Goal: Check status: Check status

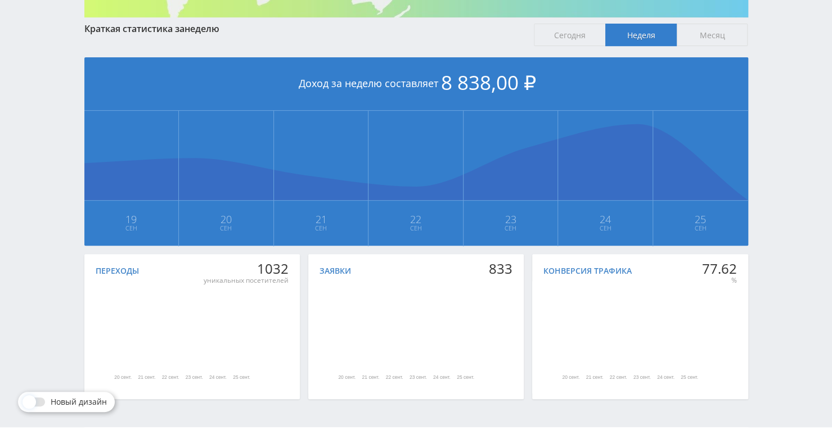
scroll to position [225, 0]
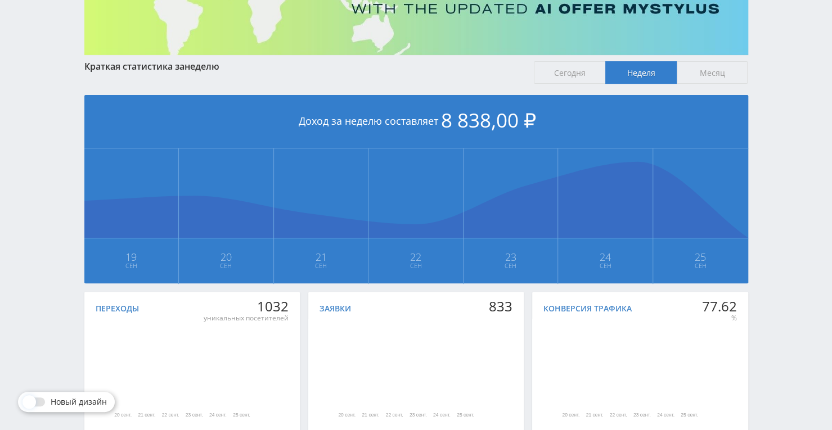
click at [701, 69] on span "Месяц" at bounding box center [712, 72] width 71 height 23
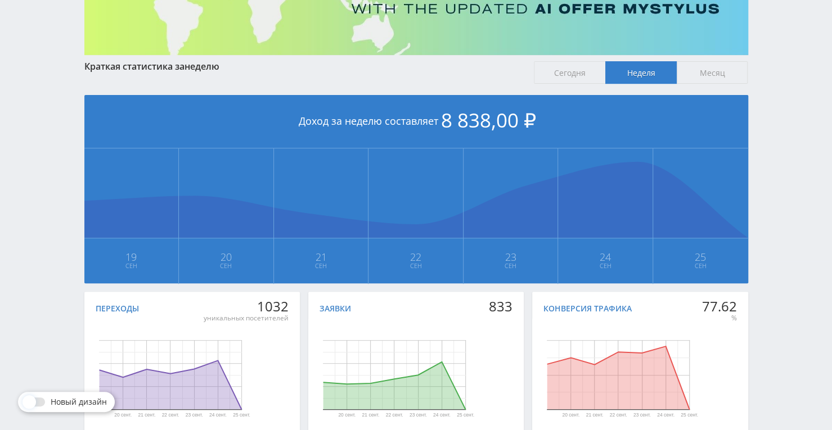
click at [0, 0] on input "Месяц" at bounding box center [0, 0] width 0 height 0
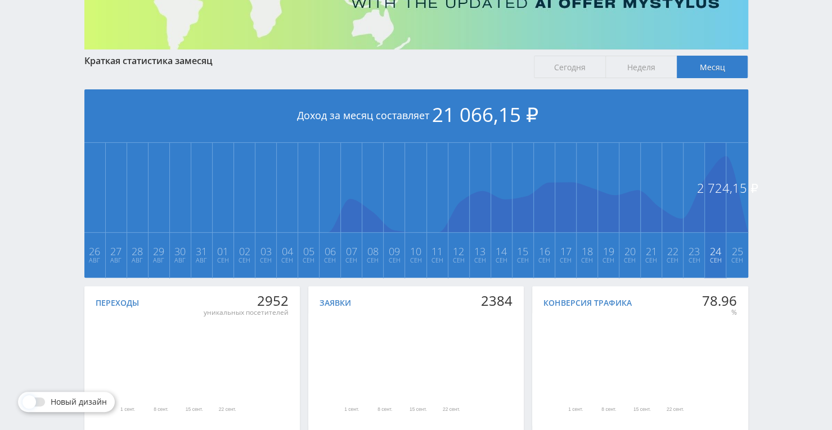
scroll to position [12, 0]
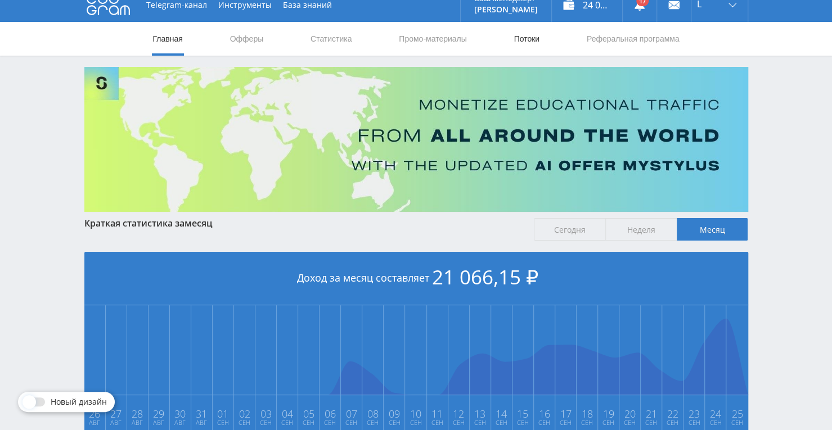
click at [523, 41] on link "Потоки" at bounding box center [526, 39] width 28 height 34
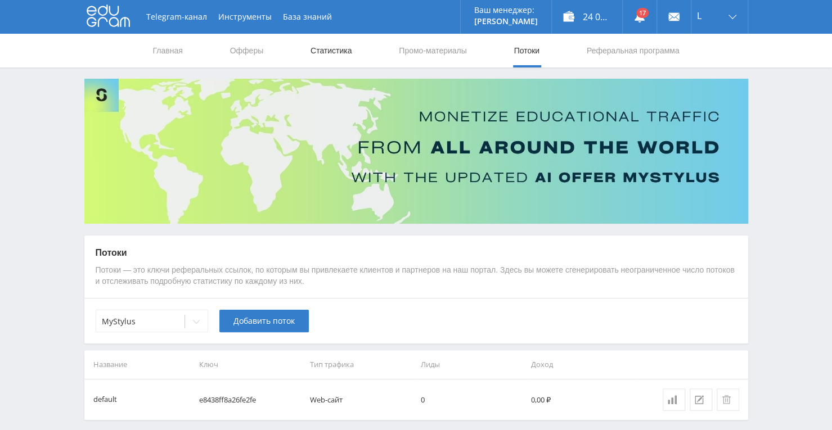
click at [328, 55] on link "Статистика" at bounding box center [331, 51] width 44 height 34
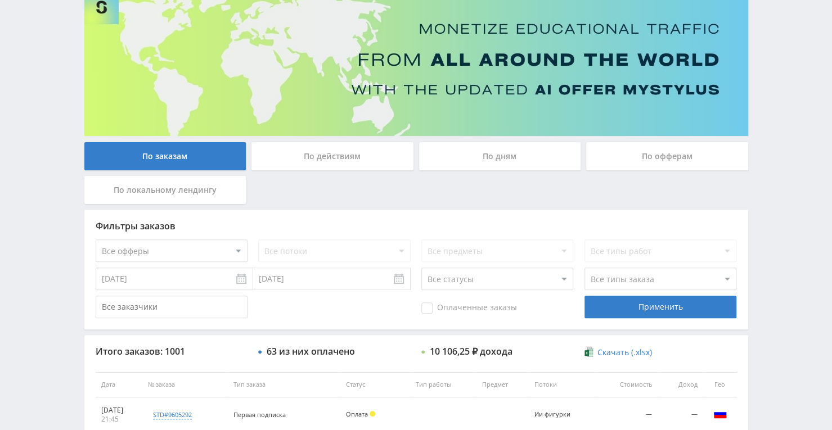
click at [495, 152] on div "По дням" at bounding box center [500, 156] width 162 height 28
click at [0, 0] on input "По дням" at bounding box center [0, 0] width 0 height 0
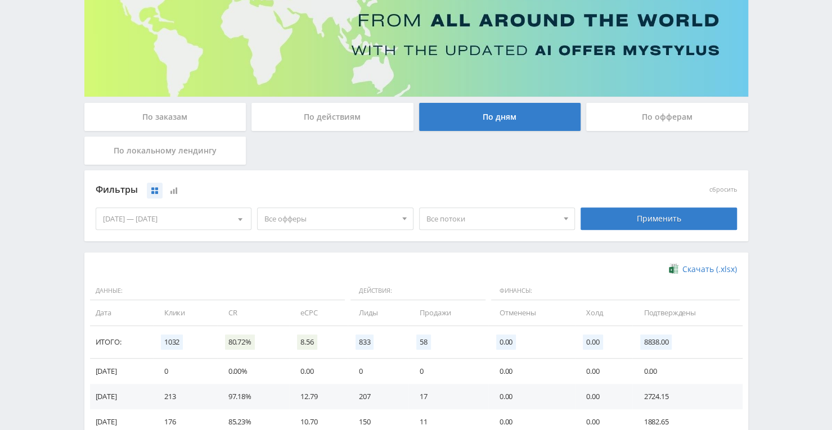
scroll to position [144, 0]
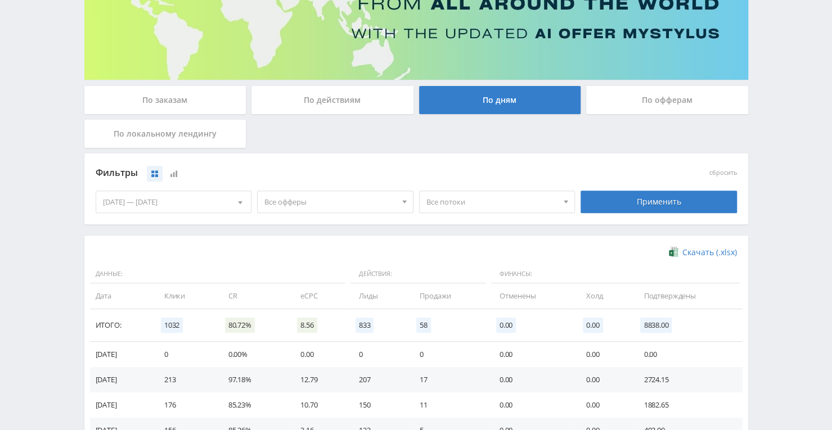
click at [225, 205] on div "[DATE] — [DATE]" at bounding box center [173, 201] width 155 height 21
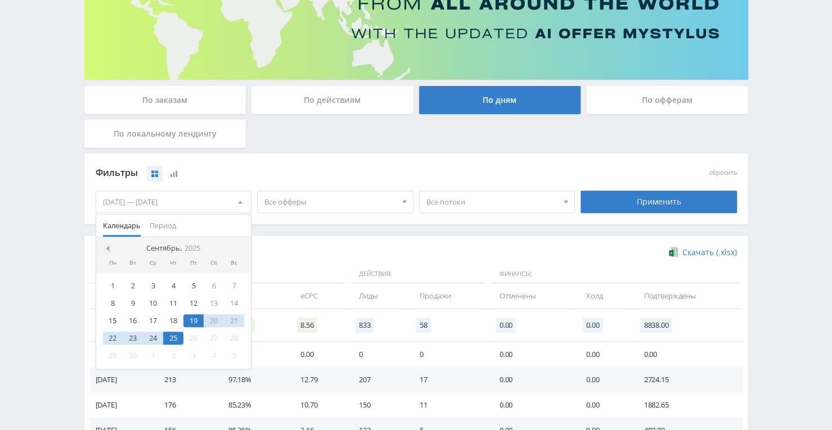
click at [106, 248] on span at bounding box center [107, 249] width 6 height 6
click at [111, 356] on div "25" at bounding box center [113, 355] width 20 height 13
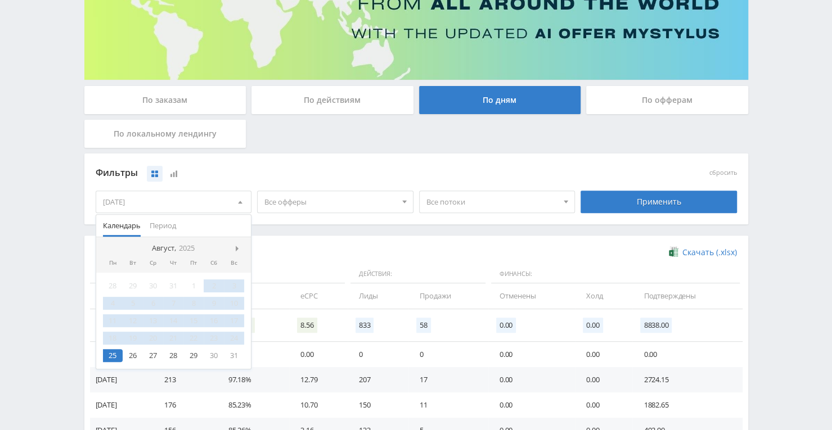
click at [235, 246] on nav "Август, 2025" at bounding box center [173, 248] width 155 height 23
click at [237, 248] on span at bounding box center [239, 249] width 6 height 6
click at [172, 337] on div "25" at bounding box center [173, 338] width 20 height 13
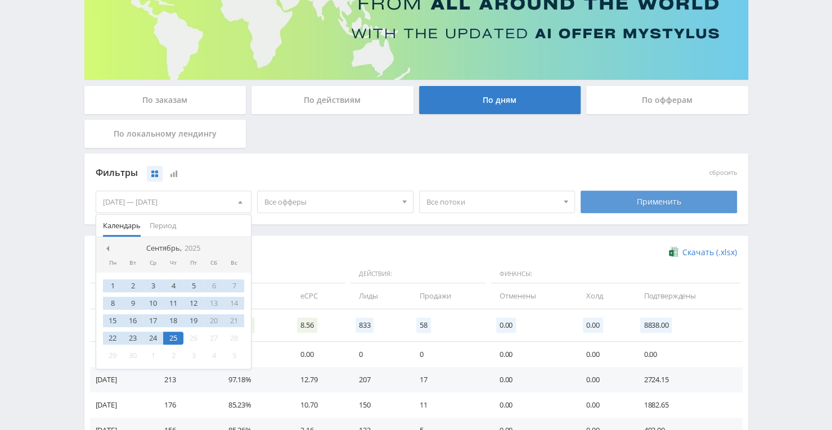
click at [653, 198] on div "Применить" at bounding box center [659, 202] width 156 height 23
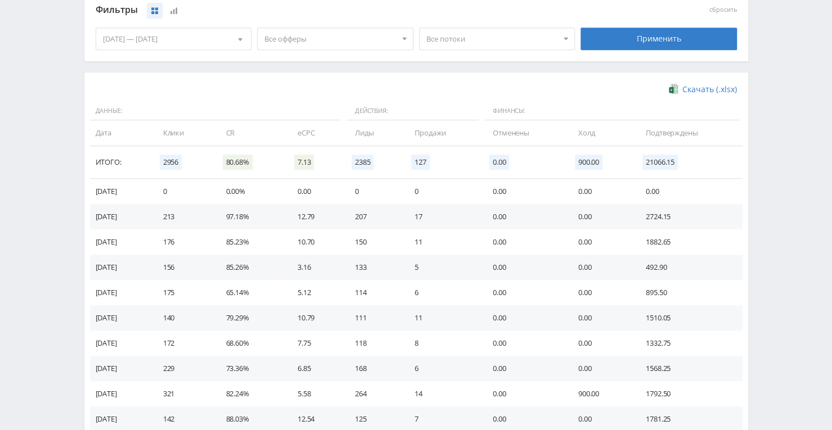
scroll to position [219, 0]
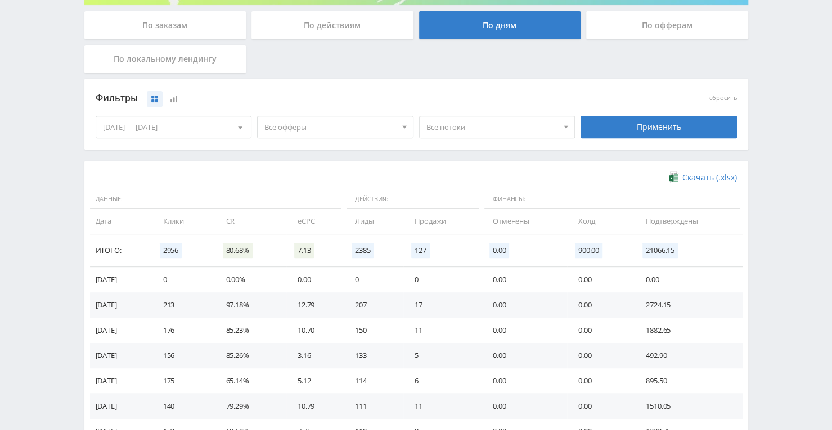
click at [485, 131] on span "Все потоки" at bounding box center [492, 126] width 132 height 21
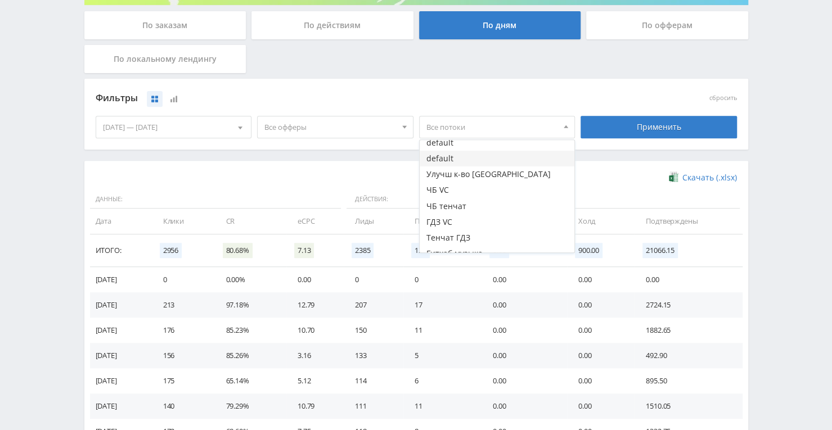
scroll to position [82, 0]
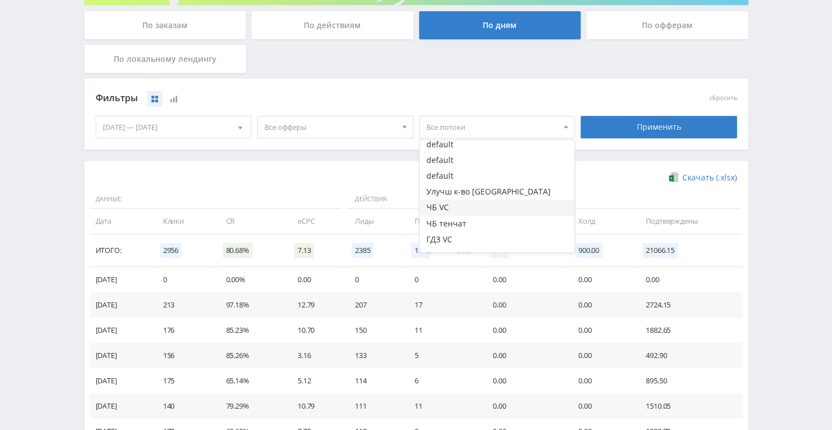
click at [451, 207] on button "ЧБ VC" at bounding box center [497, 208] width 155 height 16
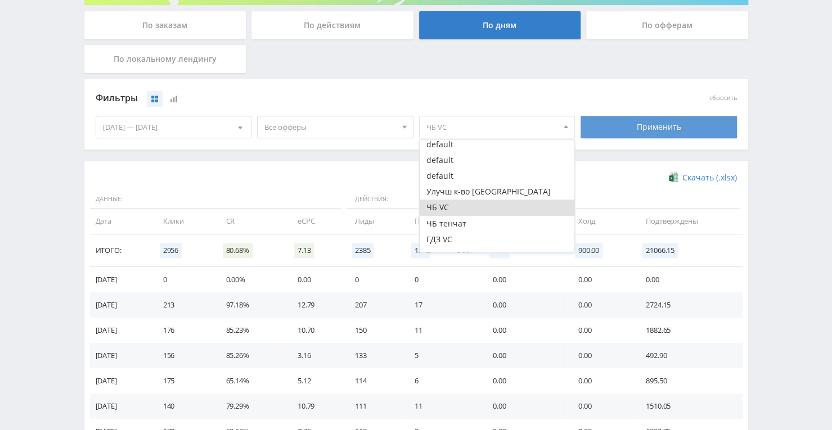
click at [637, 129] on div "Применить" at bounding box center [659, 127] width 156 height 23
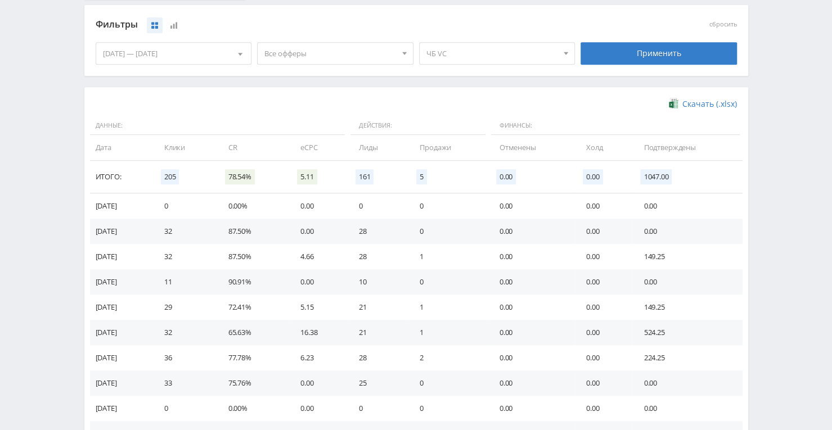
scroll to position [275, 0]
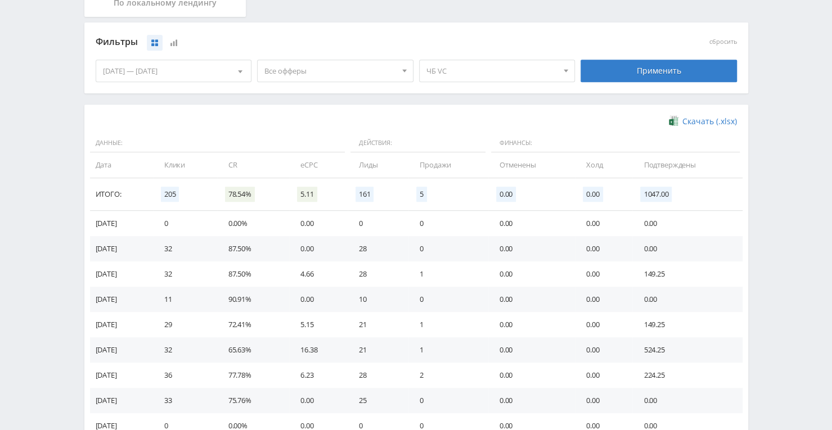
click at [470, 74] on span "ЧБ VC" at bounding box center [492, 70] width 132 height 21
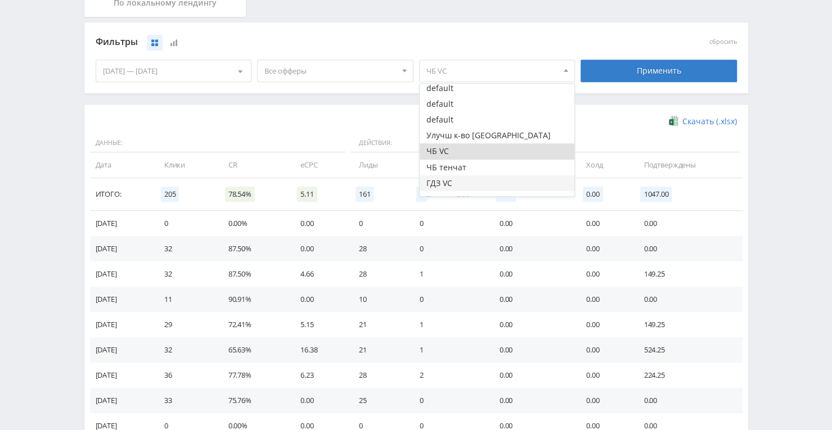
click at [465, 181] on button "ГДЗ VC" at bounding box center [497, 184] width 155 height 16
click at [476, 150] on button "ЧБ VC" at bounding box center [497, 151] width 155 height 16
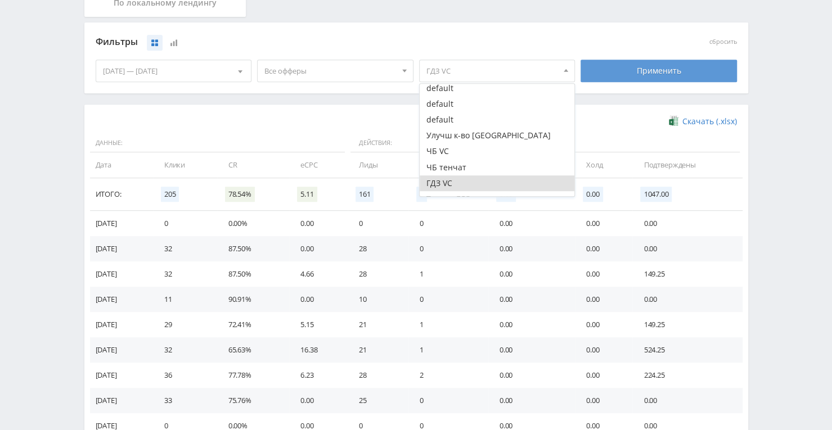
click at [628, 72] on div "Применить" at bounding box center [659, 71] width 156 height 23
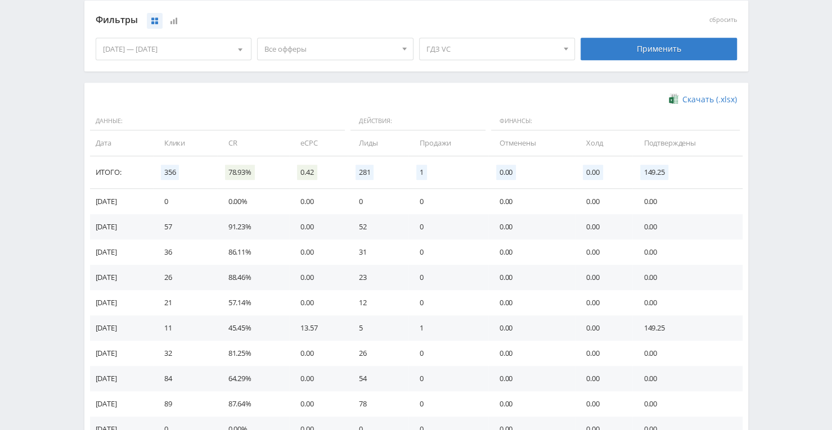
scroll to position [219, 0]
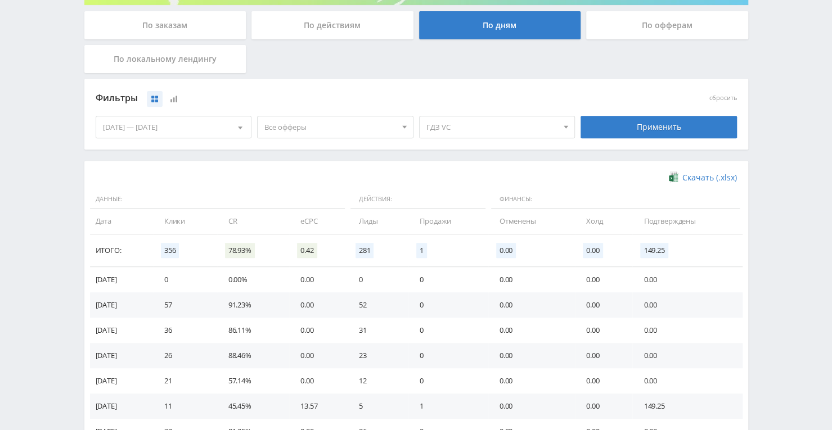
click at [442, 133] on span "ГДЗ VC" at bounding box center [492, 126] width 132 height 21
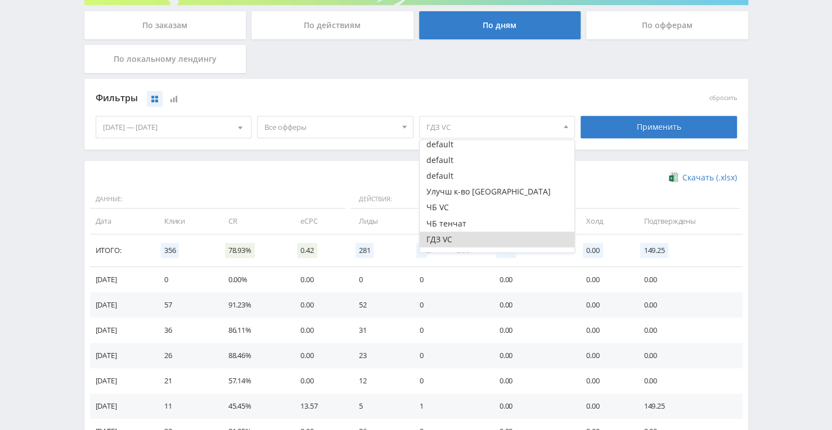
click at [506, 237] on button "ГДЗ VC" at bounding box center [497, 240] width 155 height 16
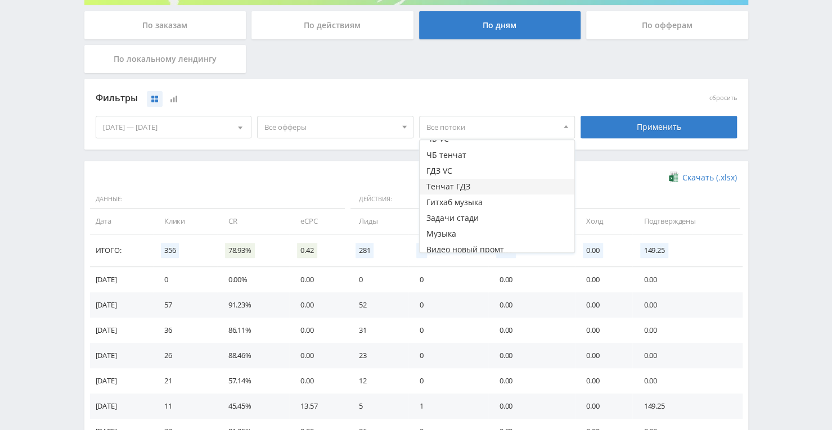
scroll to position [169, 0]
click at [518, 195] on button "Задачи стади" at bounding box center [497, 200] width 155 height 16
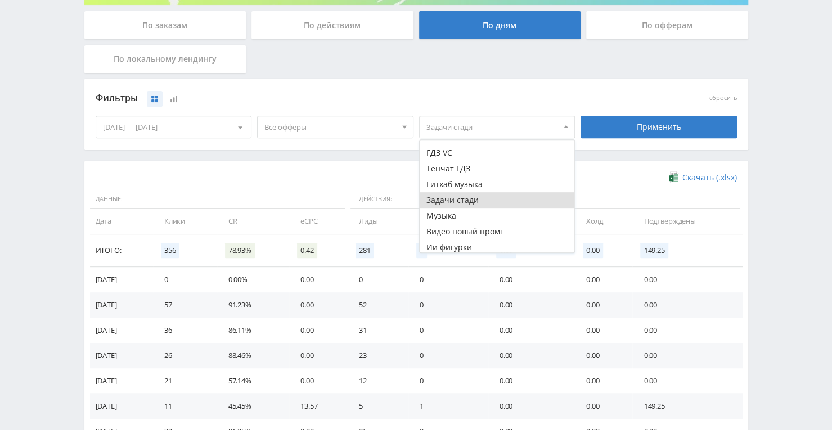
click at [452, 196] on button "Задачи стади" at bounding box center [497, 200] width 155 height 16
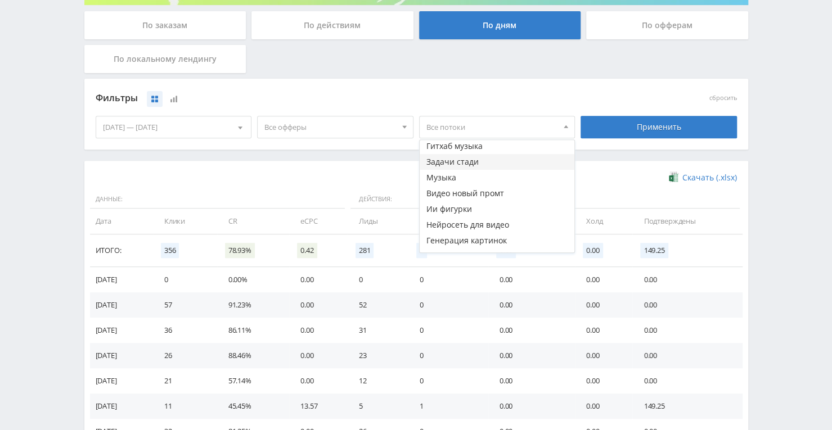
scroll to position [225, 0]
click at [451, 196] on button "Ии фигурки" at bounding box center [497, 191] width 155 height 16
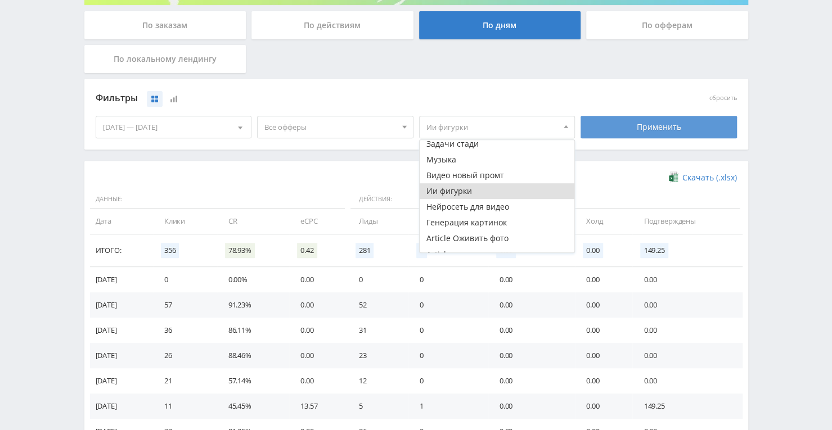
click at [644, 123] on div "Применить" at bounding box center [659, 127] width 156 height 23
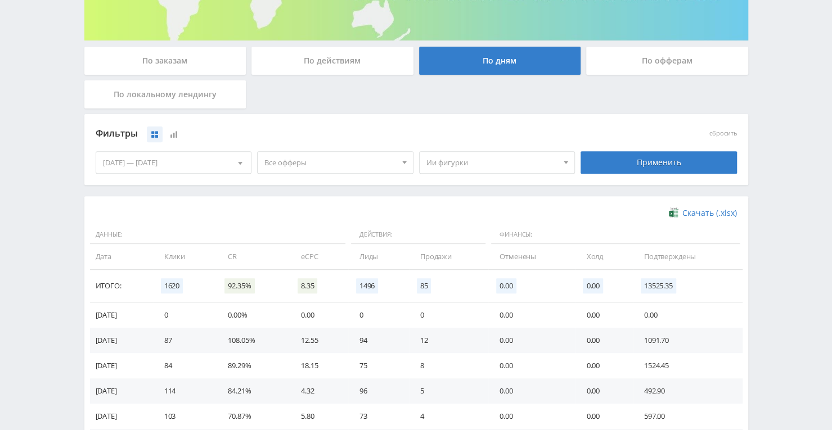
scroll to position [163, 0]
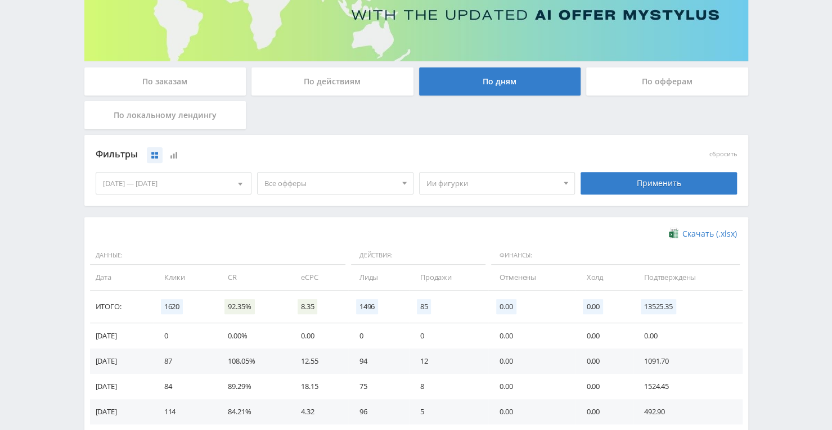
click at [493, 180] on span "Ии фигурки" at bounding box center [492, 183] width 132 height 21
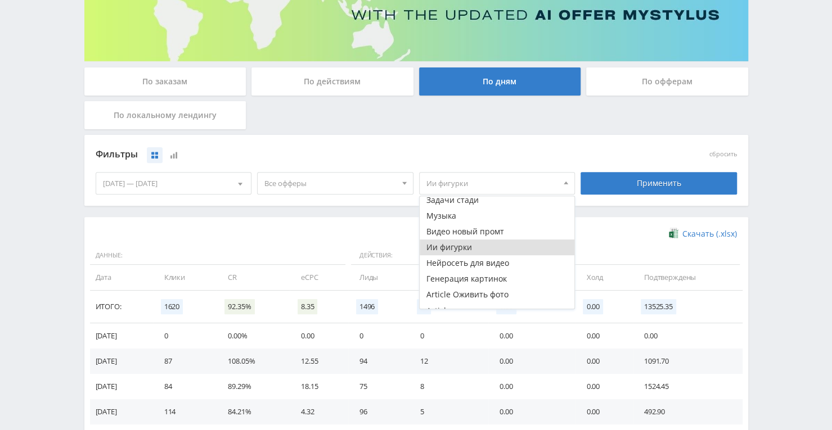
click at [457, 244] on button "Ии фигурки" at bounding box center [497, 248] width 155 height 16
click at [458, 260] on button "Нейросеть для видео" at bounding box center [497, 263] width 155 height 16
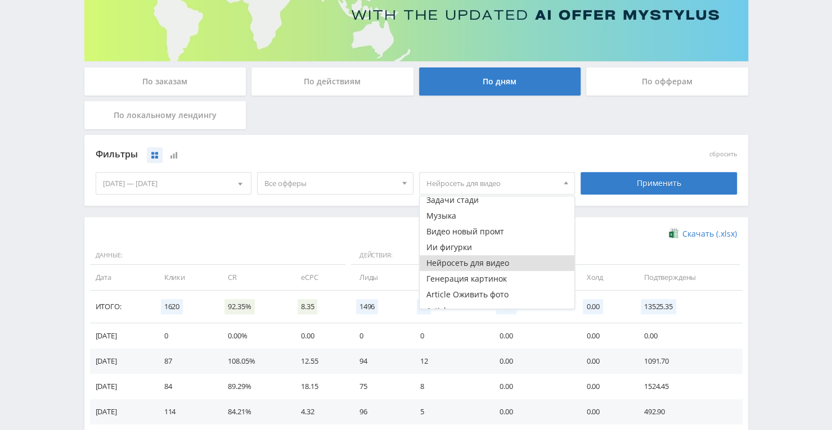
click at [628, 194] on div "Применить" at bounding box center [659, 184] width 162 height 32
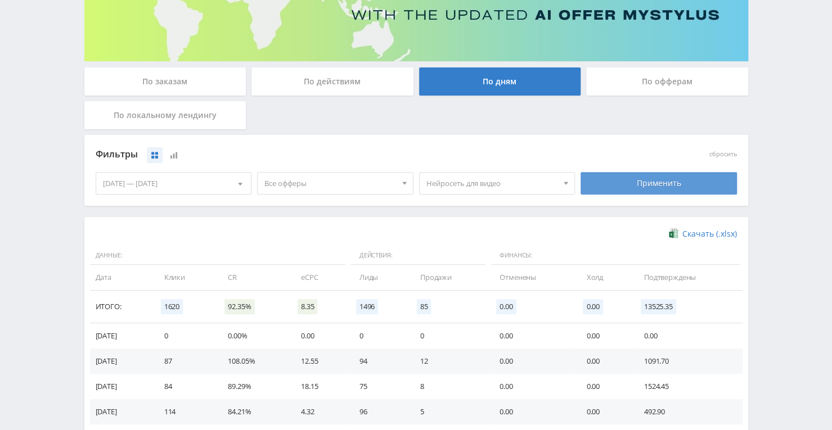
click at [629, 189] on div "Применить" at bounding box center [659, 183] width 156 height 23
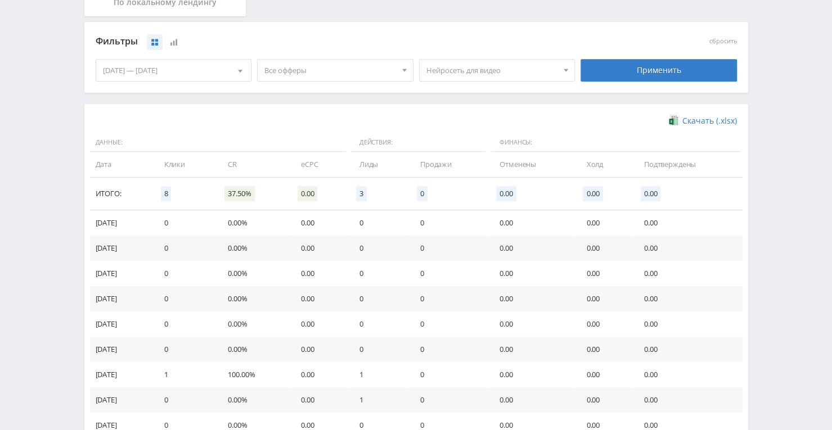
scroll to position [275, 0]
click at [480, 69] on span "Нейросеть для видео" at bounding box center [492, 70] width 132 height 21
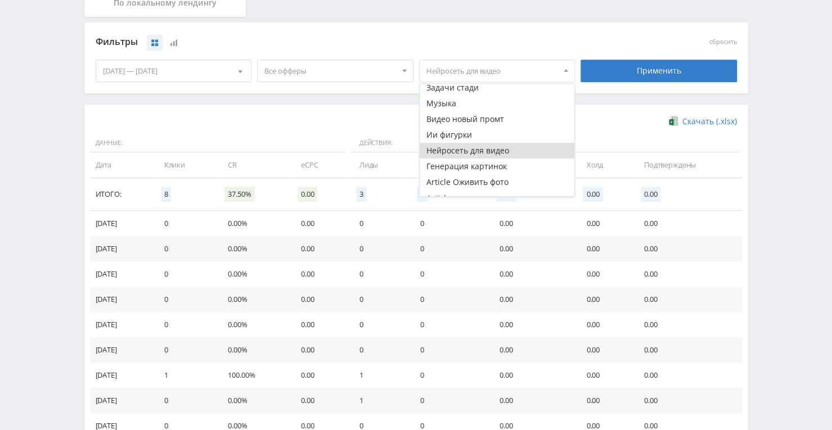
click at [447, 149] on button "Нейросеть для видео" at bounding box center [497, 151] width 155 height 16
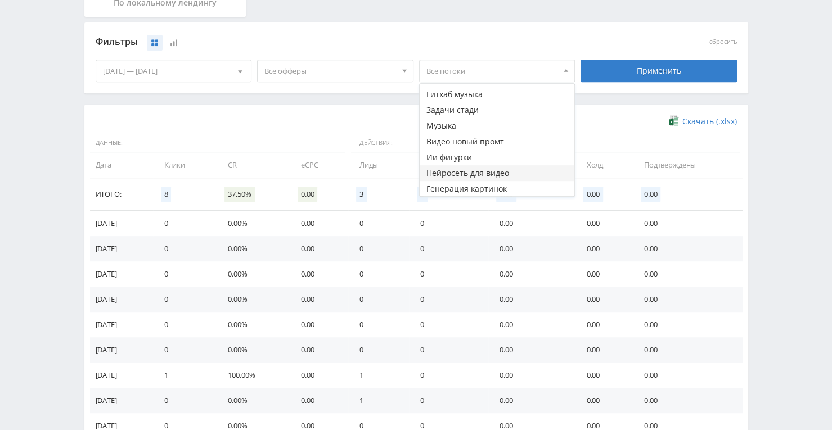
scroll to position [169, 0]
click at [448, 109] on button "Тенчат ГДЗ" at bounding box center [497, 113] width 155 height 16
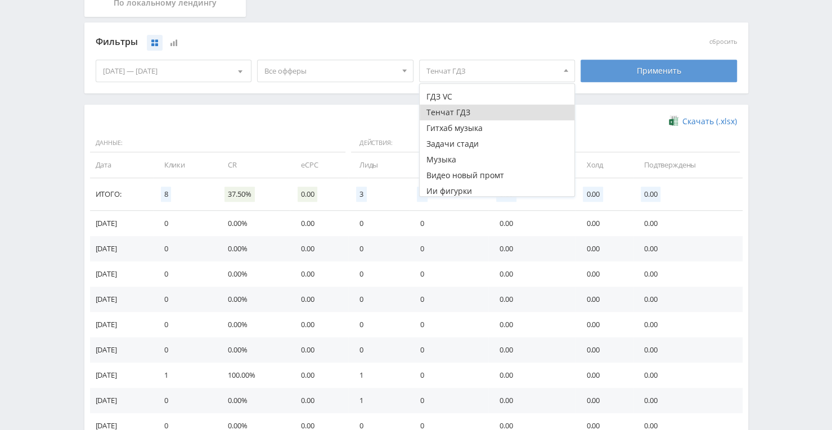
click at [620, 74] on div "Применить" at bounding box center [659, 71] width 156 height 23
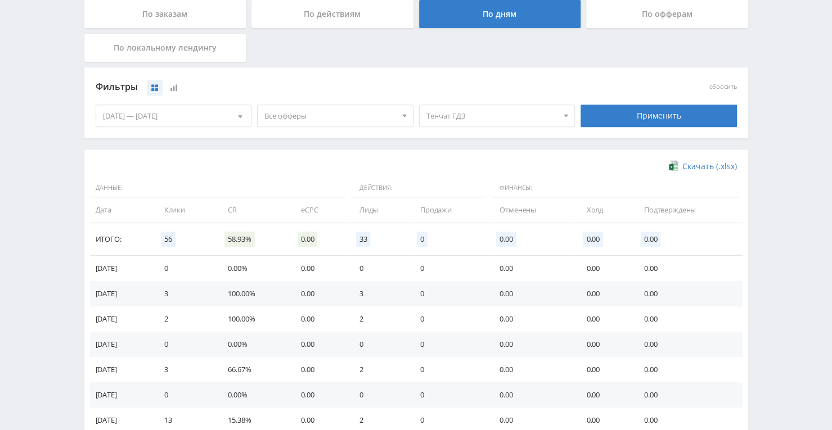
scroll to position [219, 0]
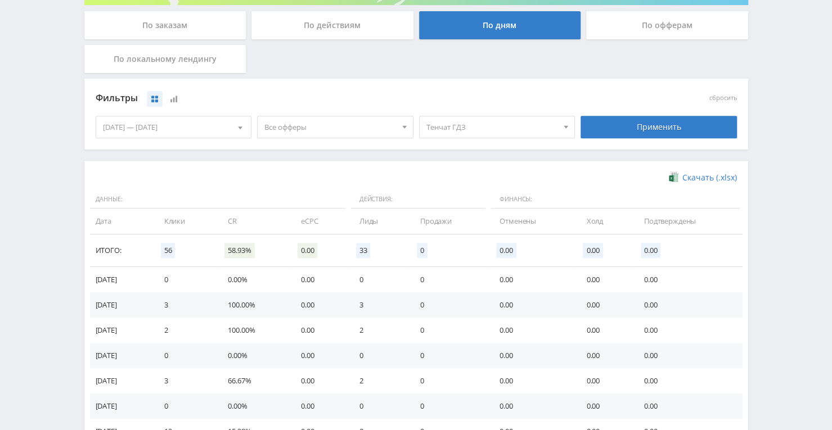
click at [512, 127] on span "Тенчат ГДЗ" at bounding box center [492, 126] width 132 height 21
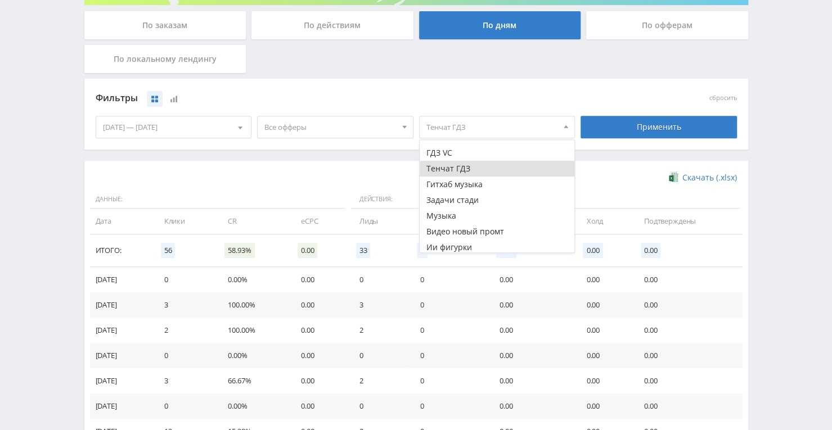
click at [474, 171] on button "Тенчат ГДЗ" at bounding box center [497, 169] width 155 height 16
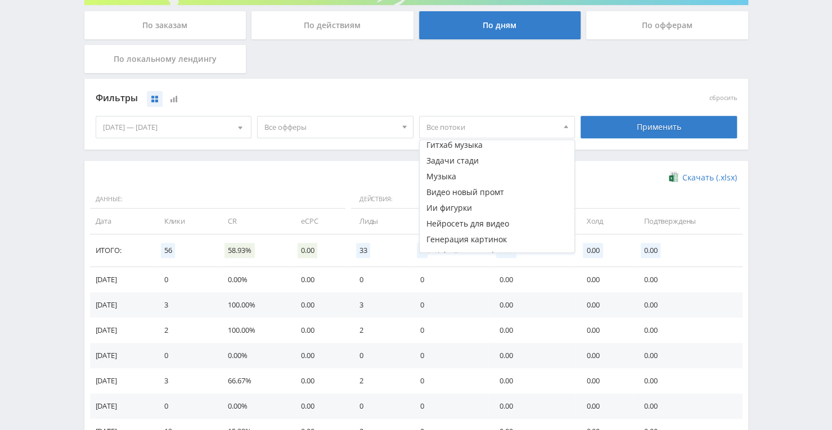
scroll to position [225, 0]
click at [457, 159] on button "Музыка" at bounding box center [497, 160] width 155 height 16
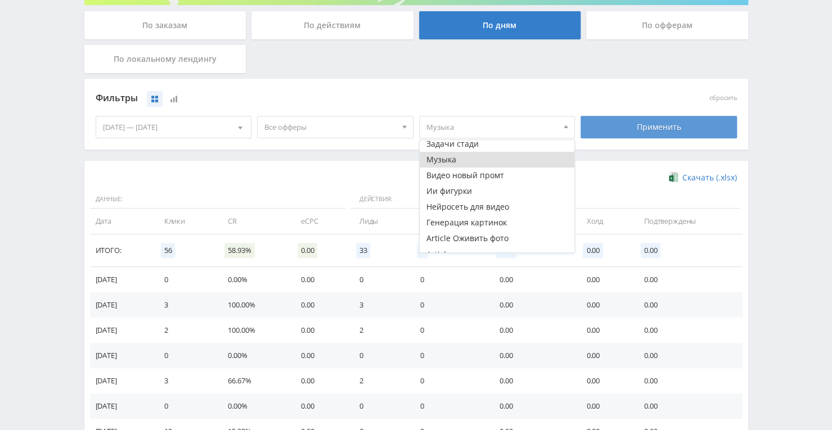
click at [601, 123] on div "Применить" at bounding box center [659, 127] width 156 height 23
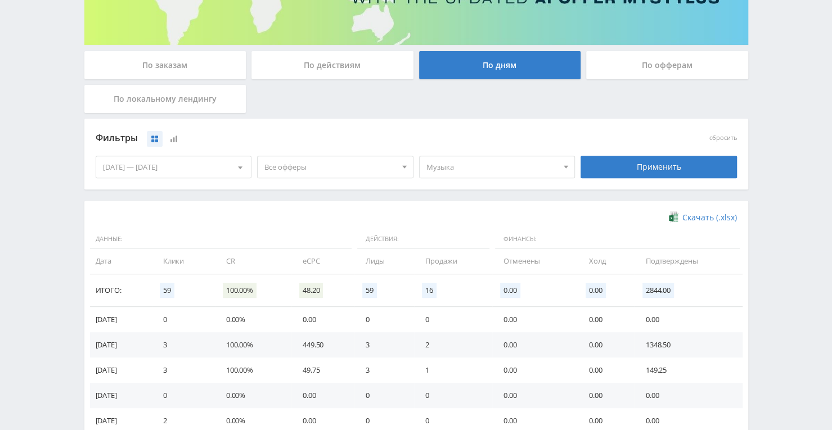
scroll to position [163, 0]
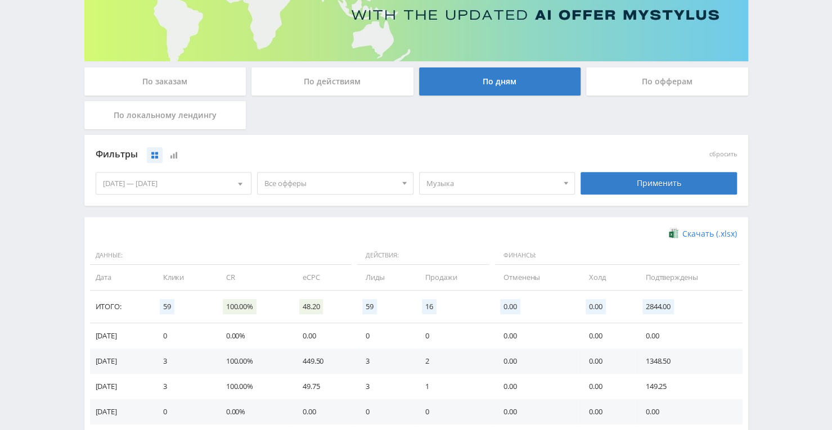
click at [475, 179] on span "Музыка" at bounding box center [492, 183] width 132 height 21
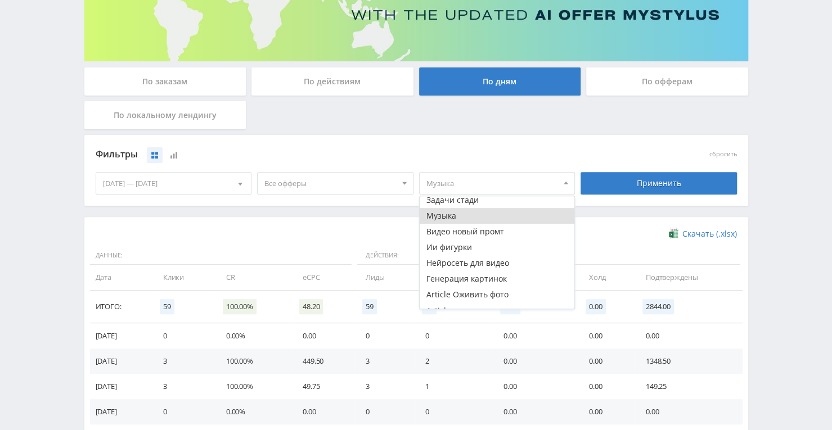
click at [464, 212] on button "Музыка" at bounding box center [497, 216] width 155 height 16
